Goal: Task Accomplishment & Management: Manage account settings

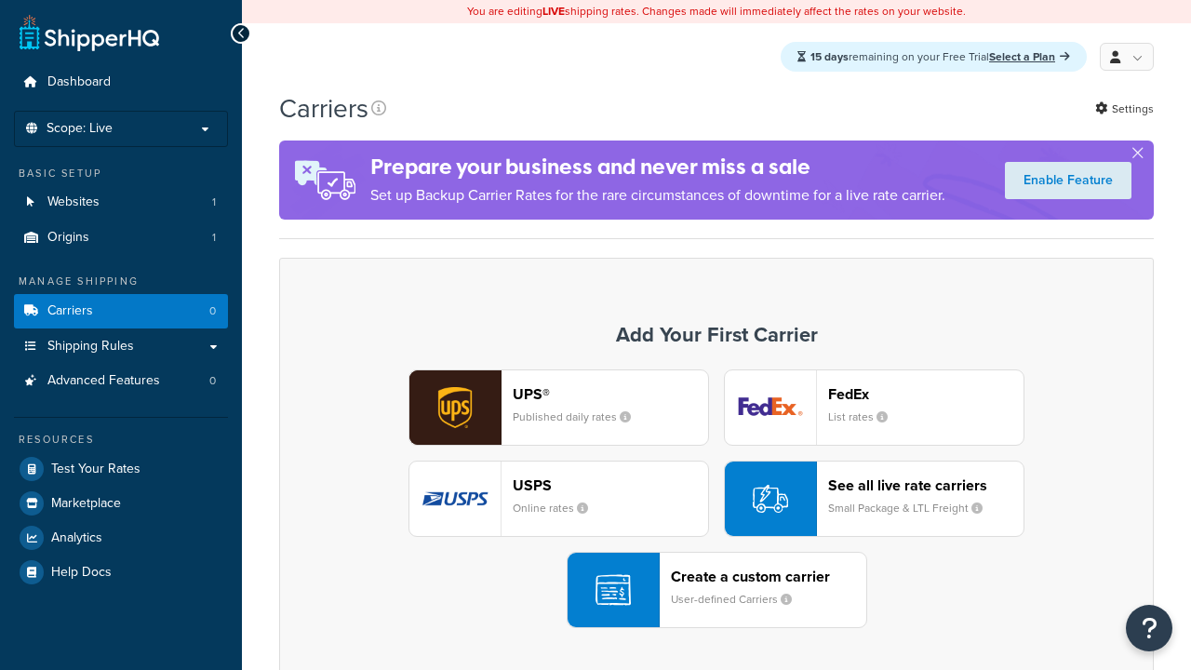
click at [716, 500] on div "UPS® Published daily rates FedEx List rates USPS Online rates See all live rate…" at bounding box center [716, 498] width 835 height 259
click at [716, 591] on div "Create a custom carrier User-defined Carriers" at bounding box center [768, 589] width 195 height 45
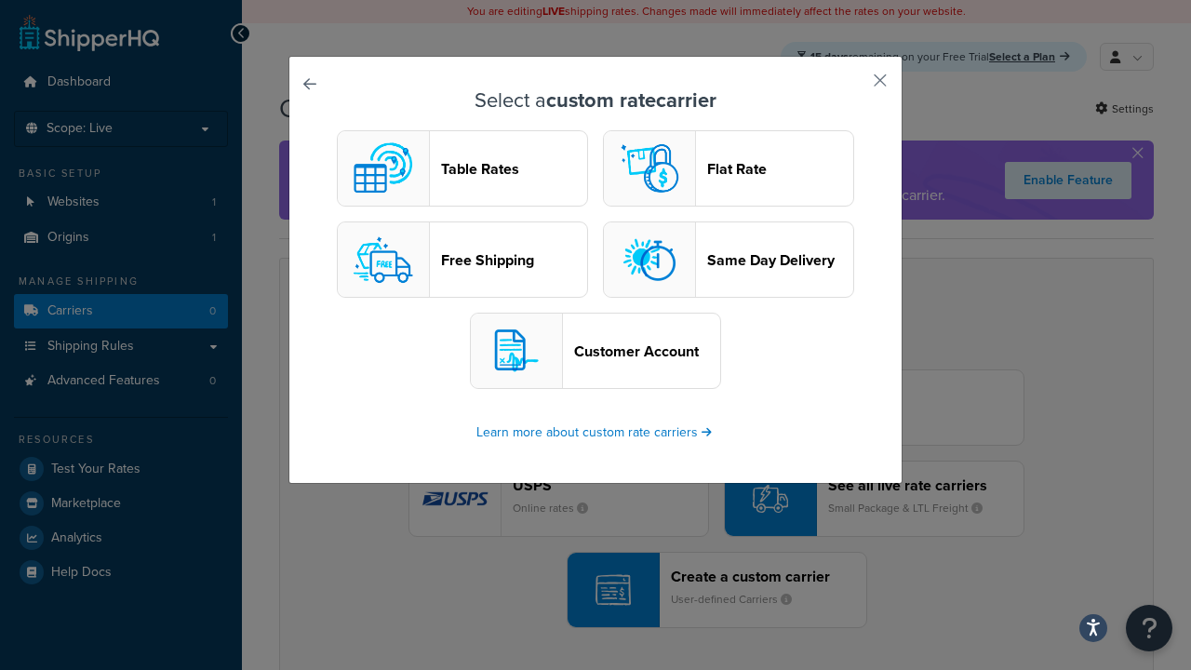
click at [462, 169] on header "Table Rates" at bounding box center [514, 169] width 146 height 18
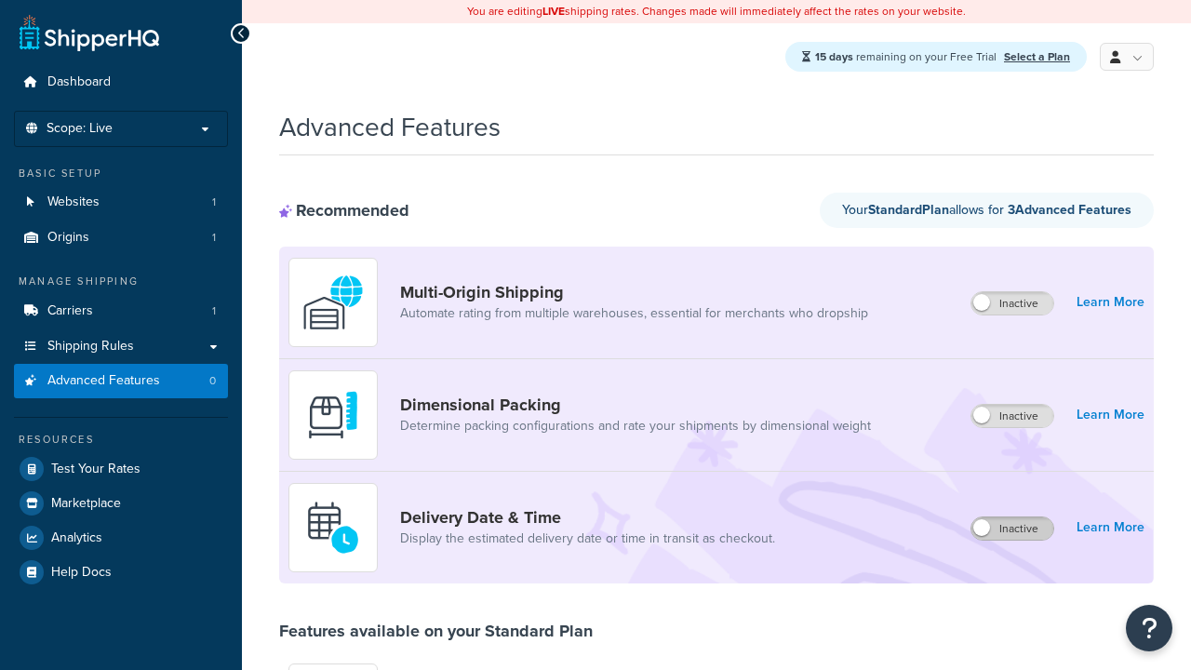
click at [1013, 529] on label "Inactive" at bounding box center [1012, 528] width 82 height 22
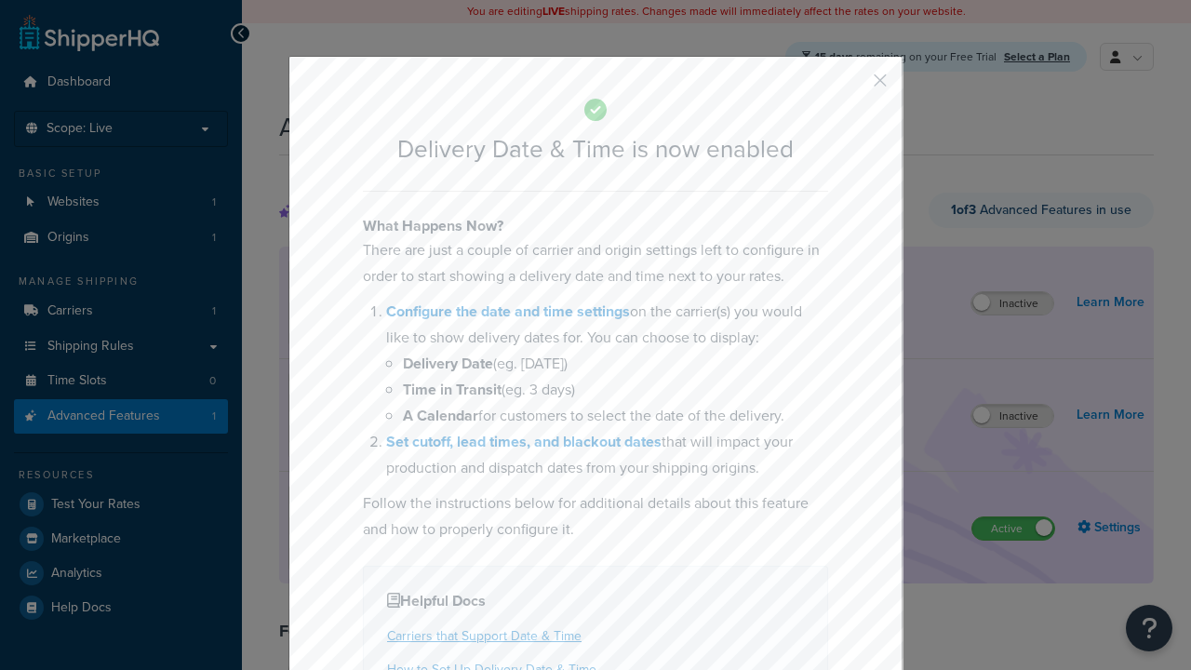
click at [852, 87] on button "button" at bounding box center [852, 87] width 5 height 5
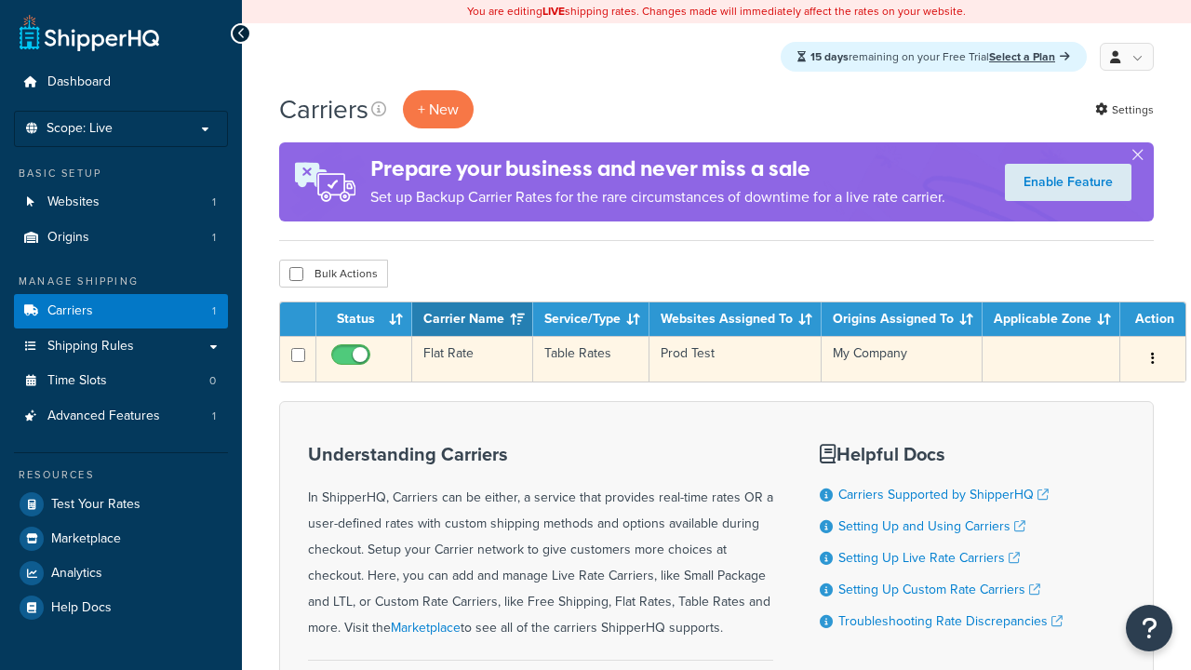
click at [471, 360] on td "Flat Rate" at bounding box center [472, 359] width 121 height 46
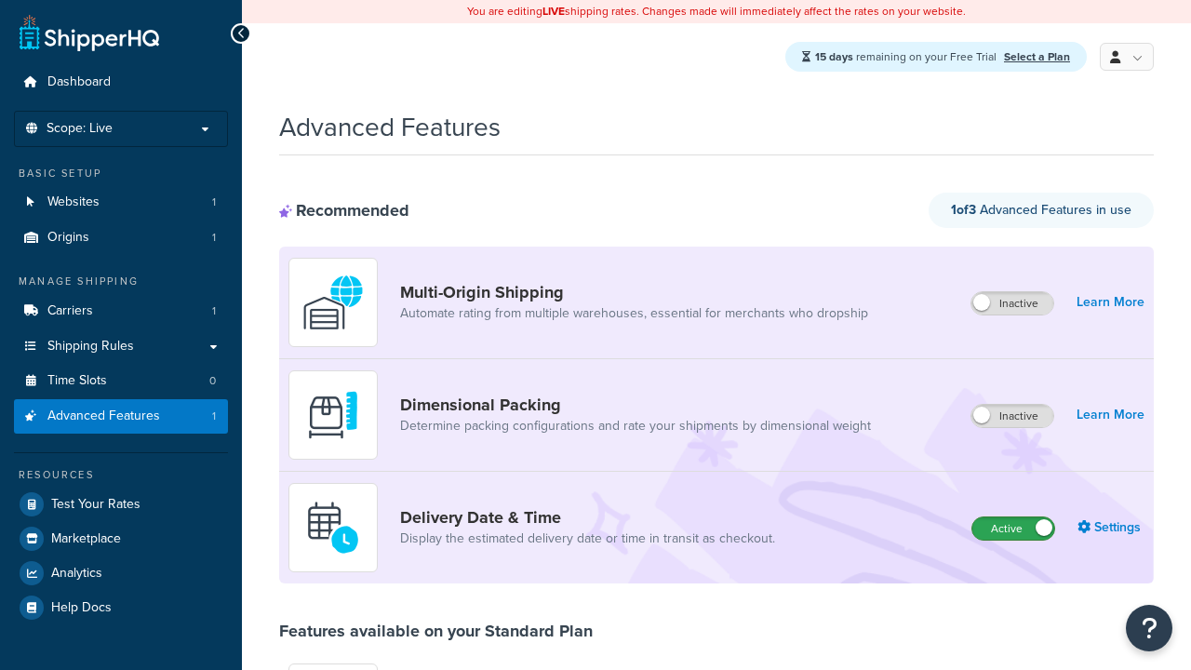
click at [1013, 529] on label "Active" at bounding box center [1013, 528] width 82 height 22
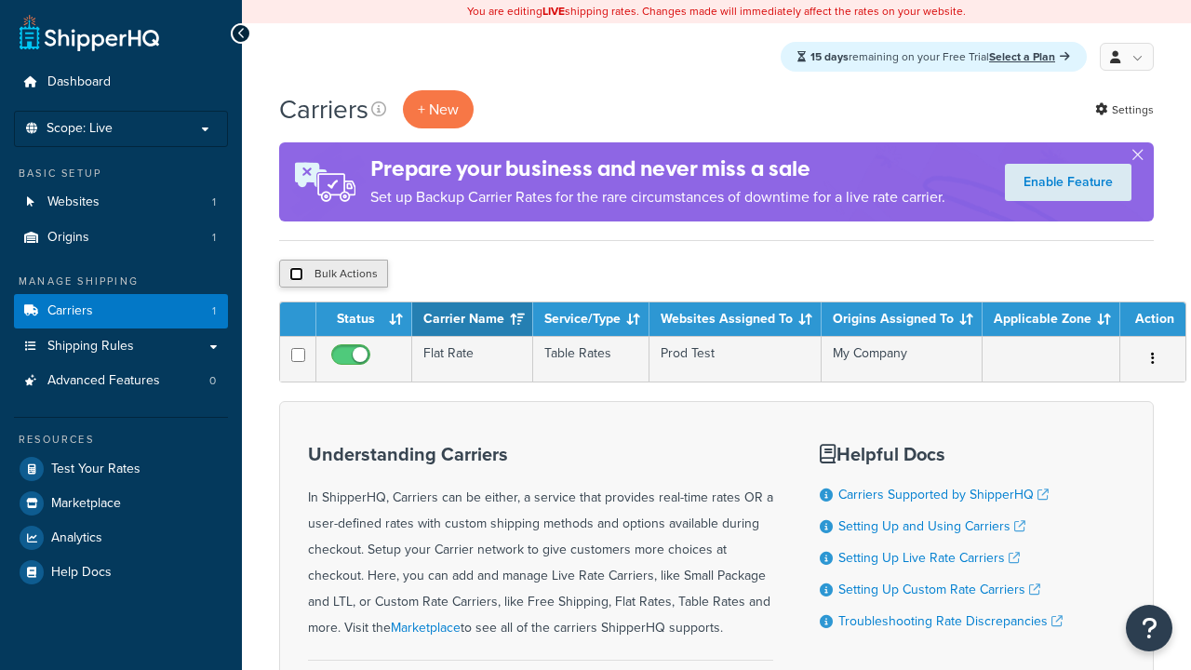
click at [296, 275] on input "checkbox" at bounding box center [296, 274] width 14 height 14
checkbox input "true"
click at [0, 0] on button "Delete" at bounding box center [0, 0] width 0 height 0
